Goal: Find specific page/section: Find specific page/section

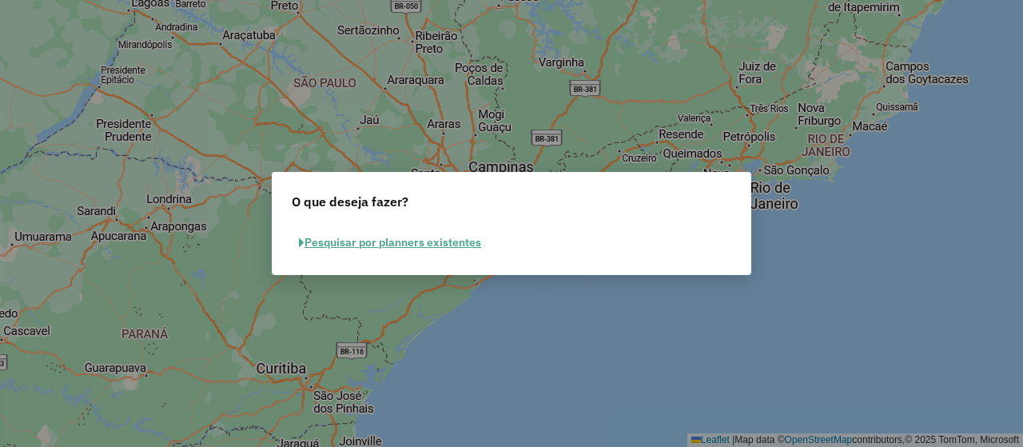
click at [452, 245] on button "Pesquisar por planners existentes" at bounding box center [390, 242] width 197 height 25
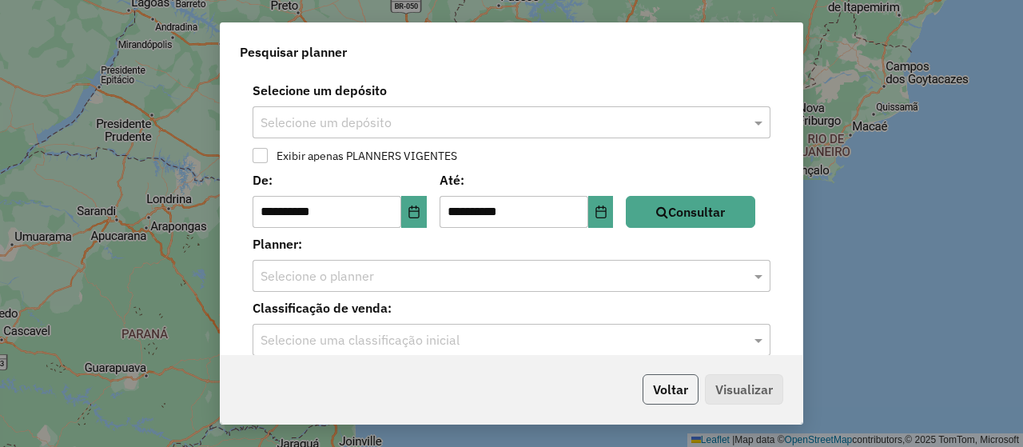
click at [670, 390] on button "Voltar" at bounding box center [671, 389] width 56 height 30
